Goal: Find contact information

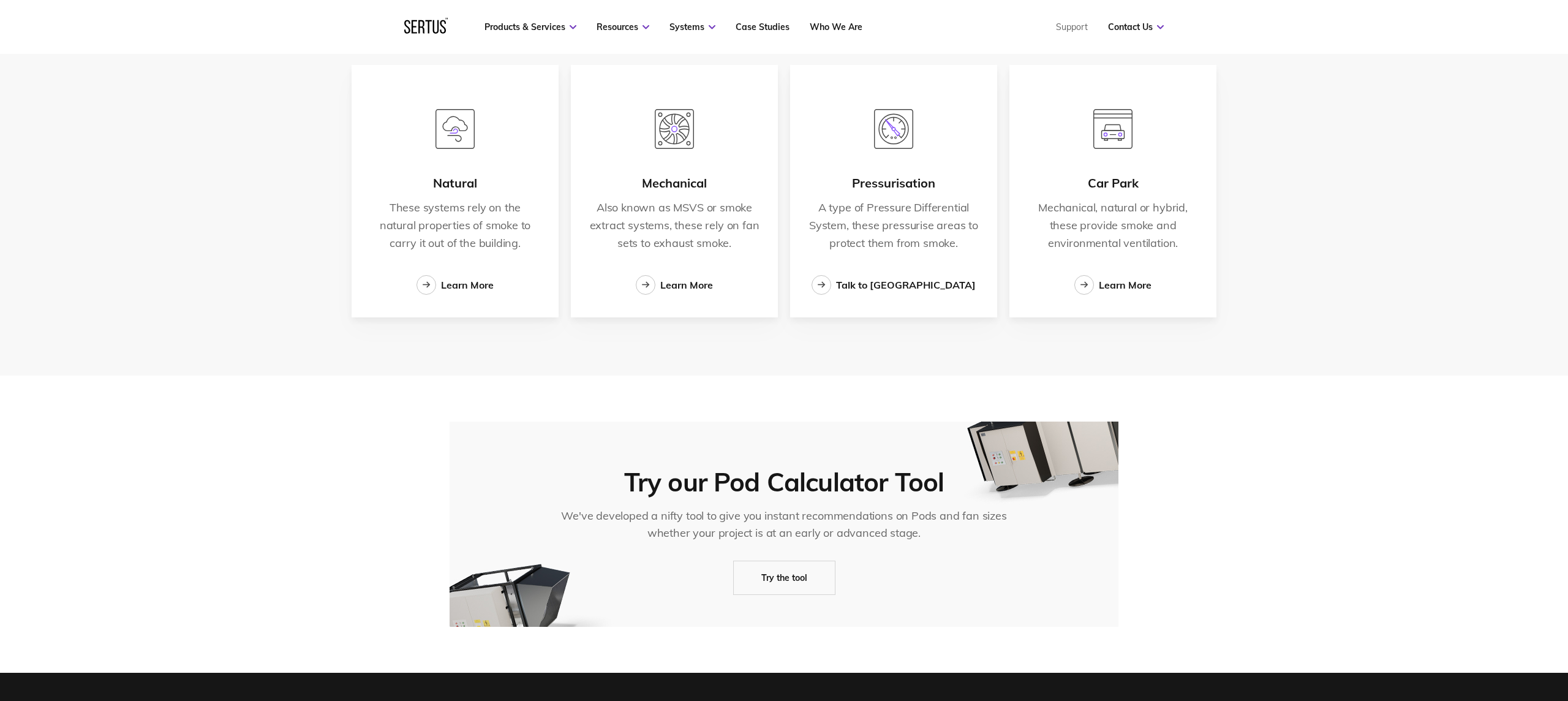
scroll to position [2125, 0]
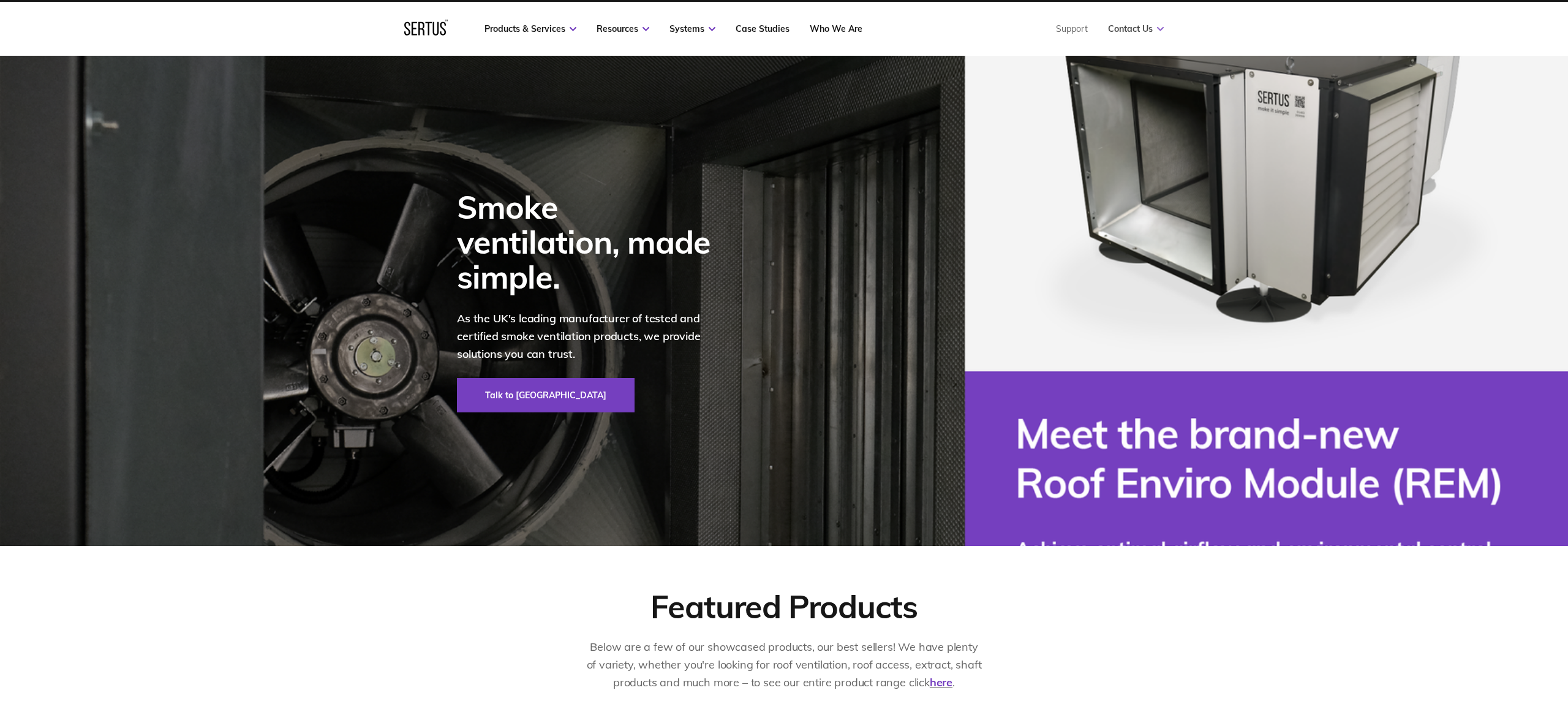
click at [1138, 27] on link "Contact Us" at bounding box center [1135, 29] width 55 height 11
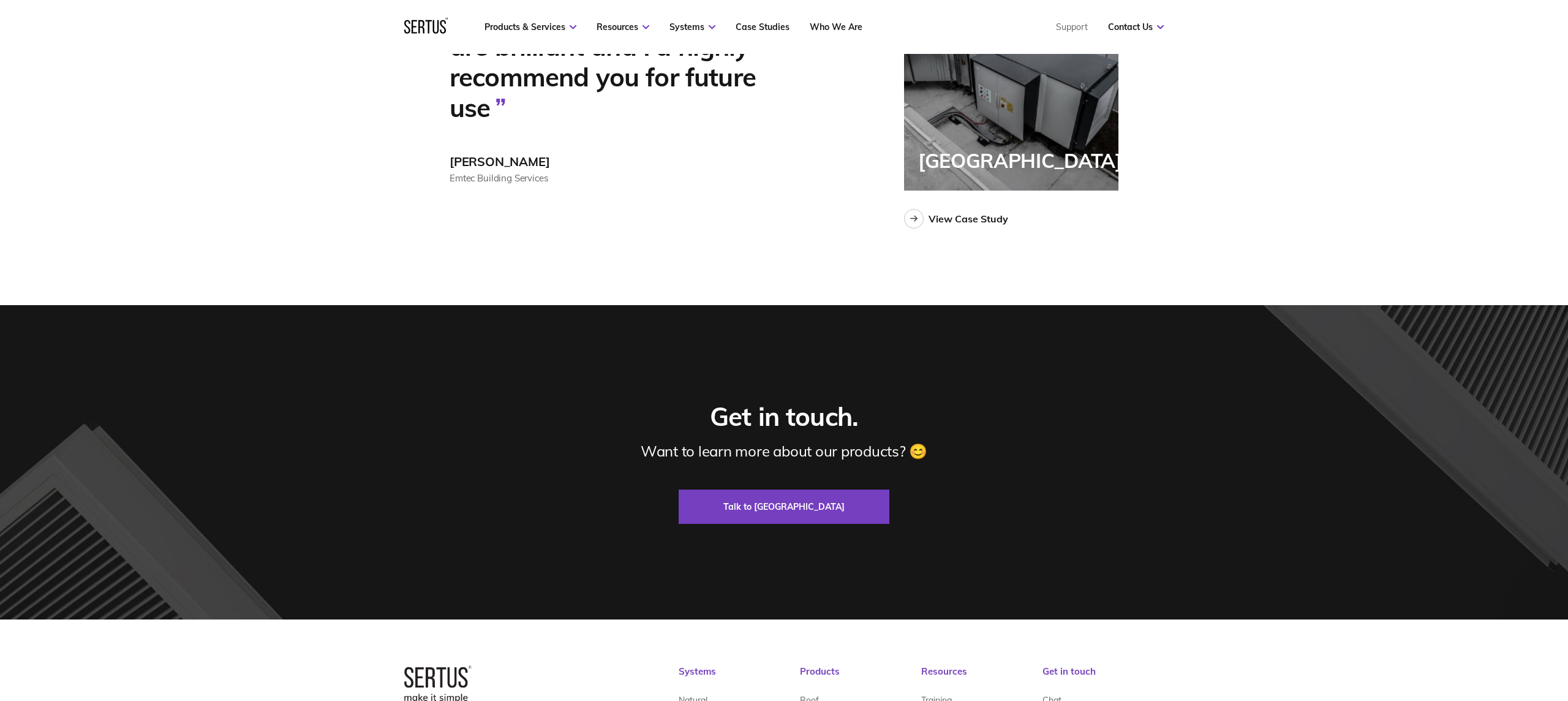
scroll to position [3596, 0]
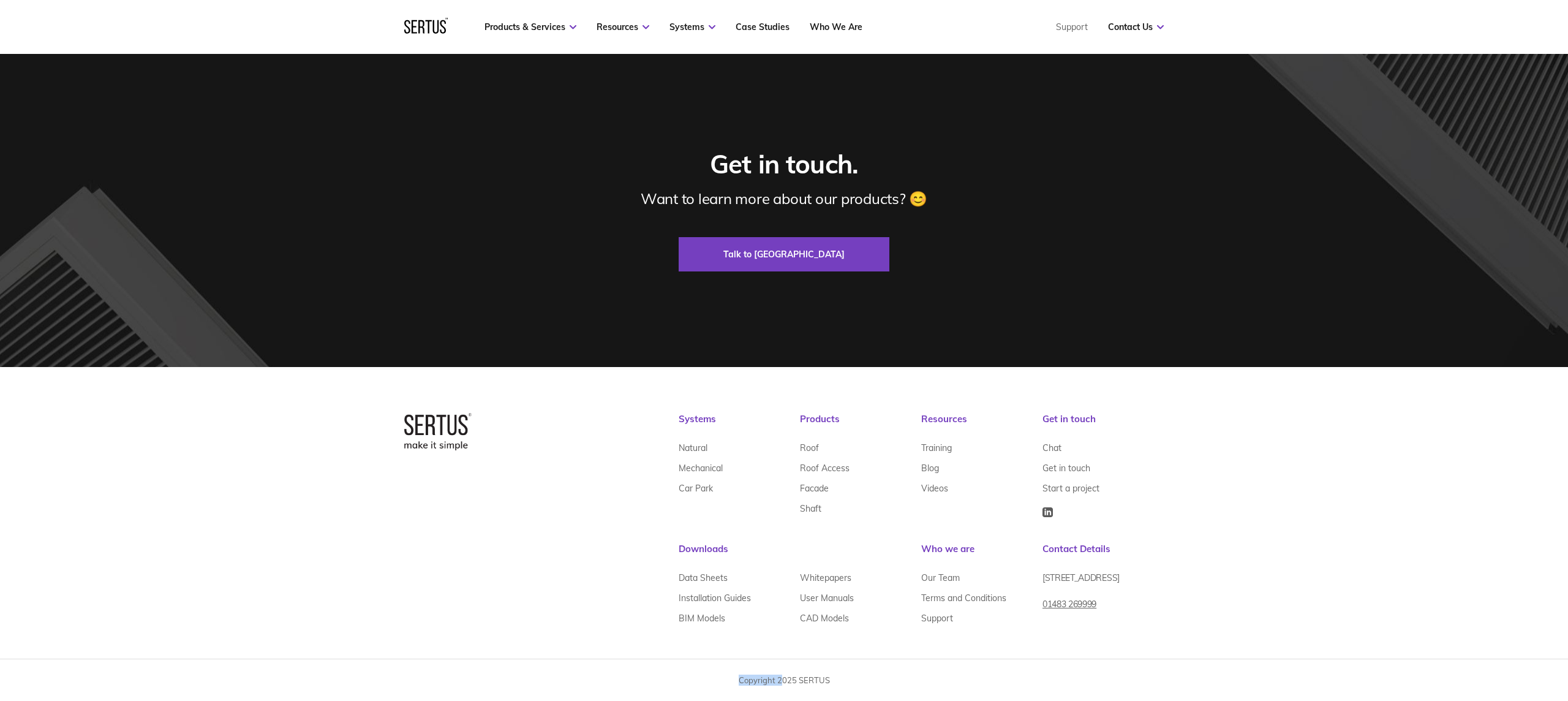
drag, startPoint x: 815, startPoint y: 675, endPoint x: 797, endPoint y: 676, distance: 18.0
click at [784, 677] on div "Copyright 2025 SERTUS" at bounding box center [784, 680] width 1568 height 11
click at [891, 676] on div "Copyright 2025 SERTUS" at bounding box center [784, 680] width 1568 height 11
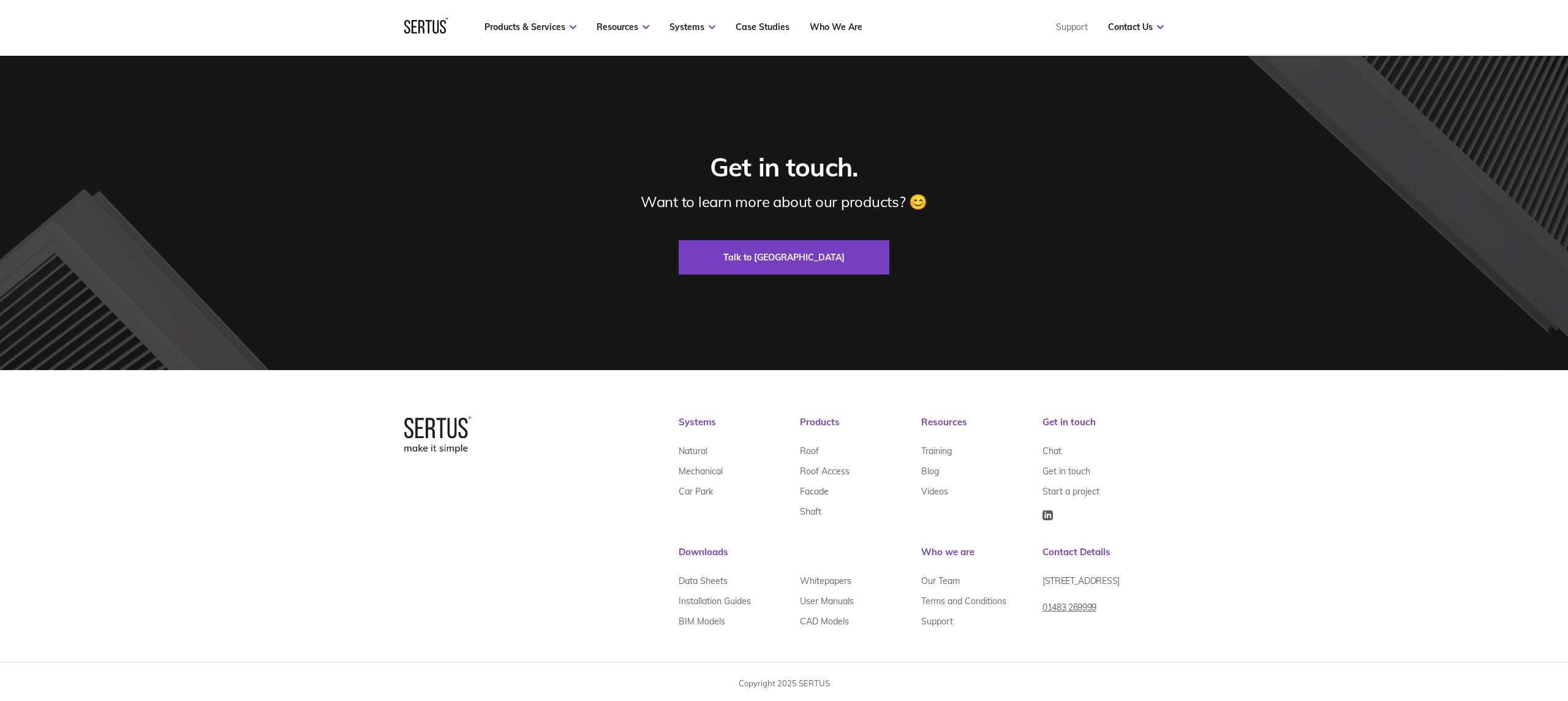
scroll to position [3591, 0]
